Goal: Information Seeking & Learning: Learn about a topic

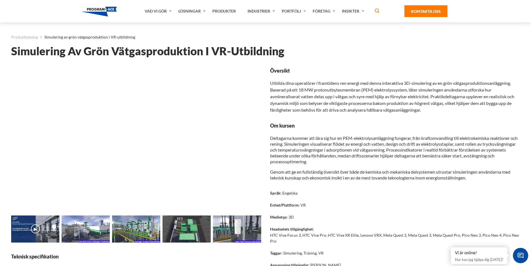
click at [36, 228] on font "▶" at bounding box center [35, 228] width 3 height 5
click at [87, 228] on img at bounding box center [86, 228] width 48 height 27
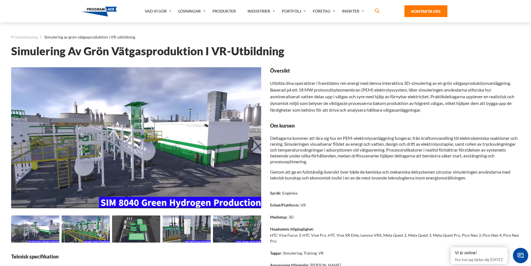
click at [133, 229] on img at bounding box center [136, 228] width 48 height 27
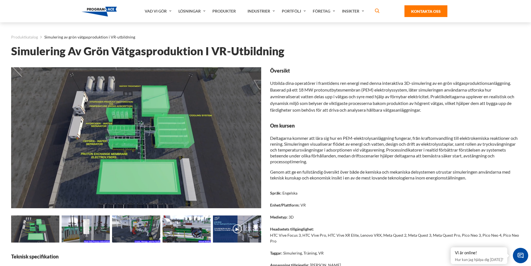
click at [133, 229] on img at bounding box center [136, 228] width 48 height 27
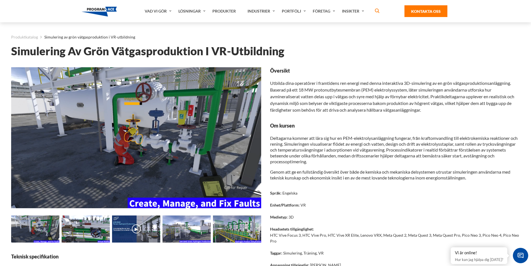
click at [133, 229] on button "▶" at bounding box center [136, 228] width 9 height 9
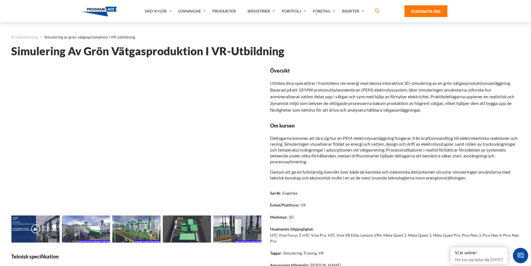
click at [230, 225] on img at bounding box center [237, 228] width 48 height 27
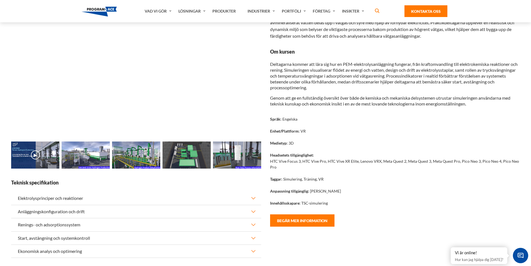
scroll to position [84, 0]
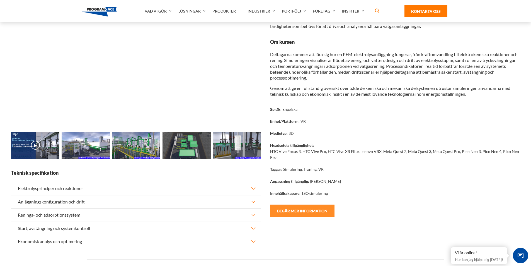
click at [317, 213] on button "Begär mer information" at bounding box center [302, 210] width 64 height 12
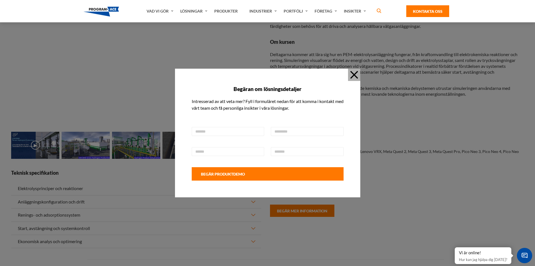
click at [355, 79] on button "Nära" at bounding box center [354, 75] width 12 height 12
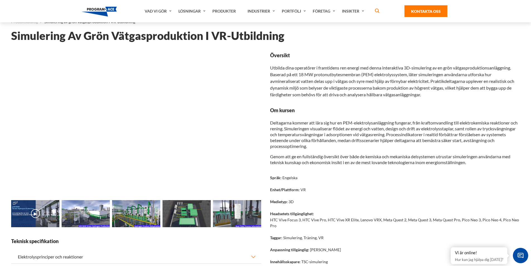
scroll to position [0, 0]
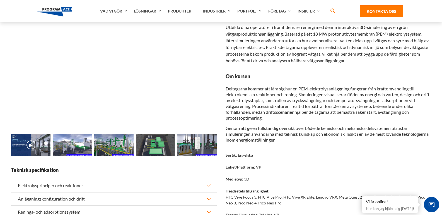
scroll to position [28, 0]
